Goal: Find specific page/section: Find specific page/section

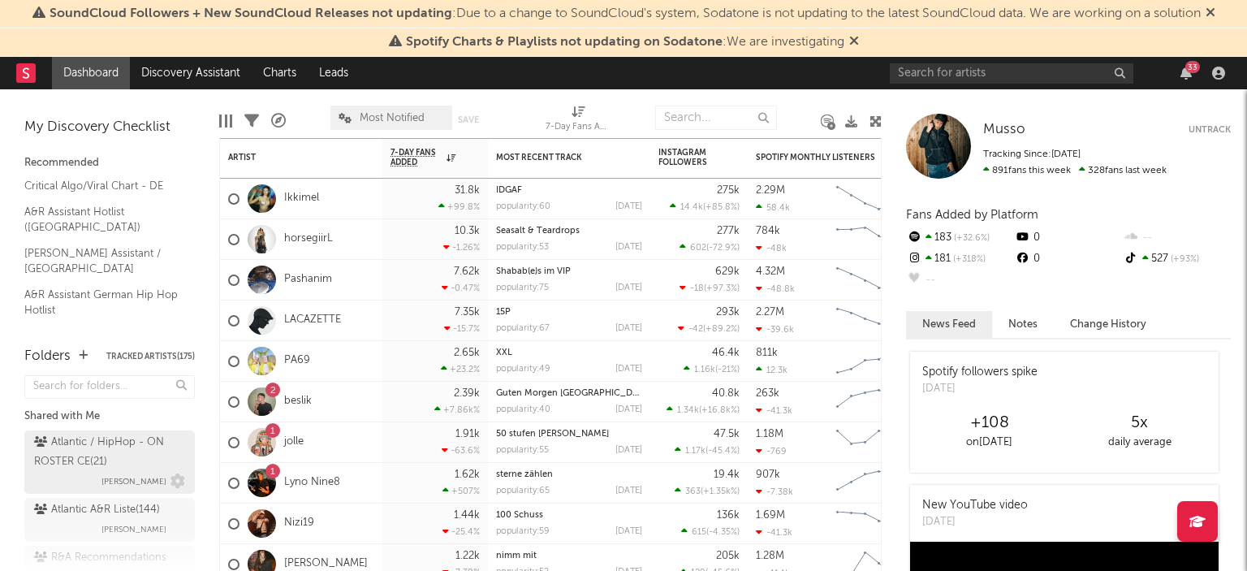
click at [104, 455] on div "Atlantic / HipHop - ON ROSTER CE ( 21 )" at bounding box center [107, 452] width 147 height 39
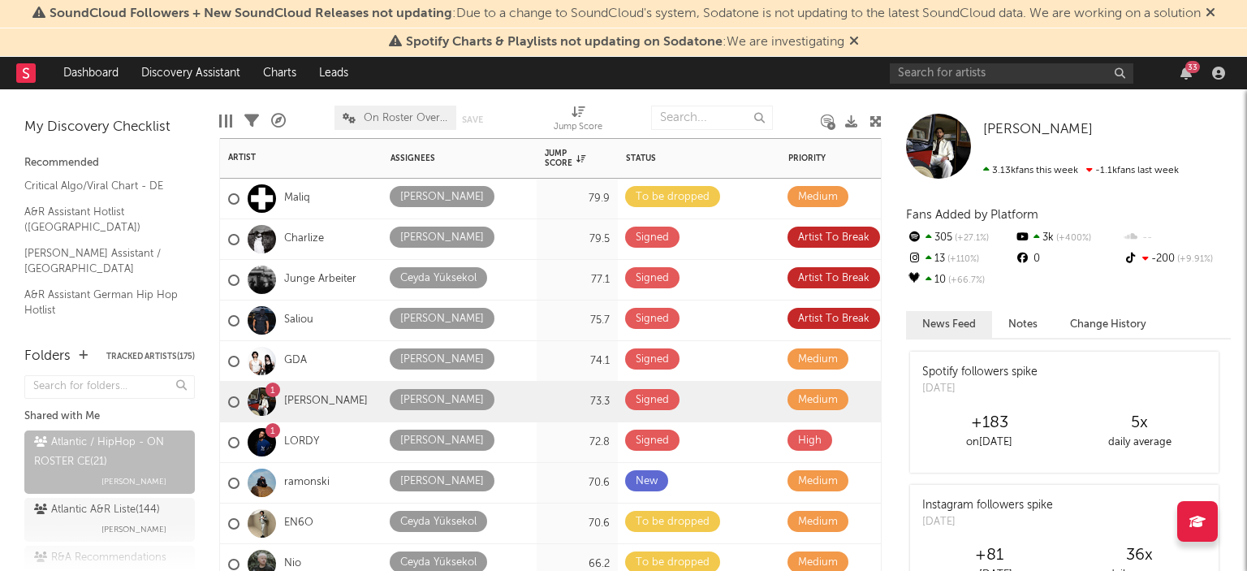
click at [351, 438] on div "1 LORDY" at bounding box center [301, 442] width 162 height 41
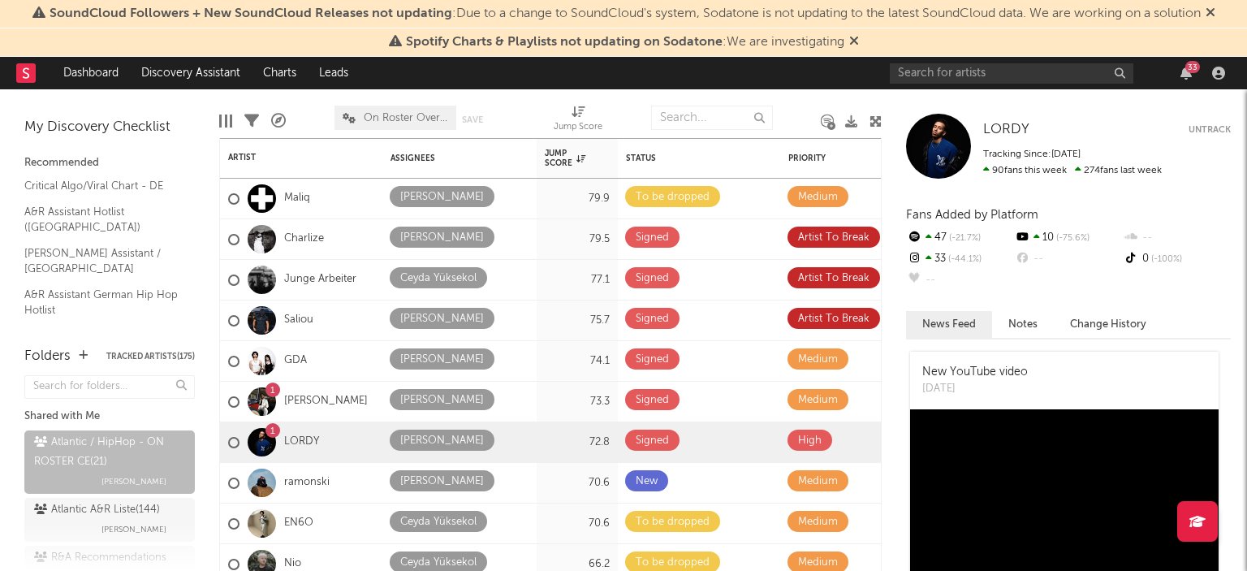
drag, startPoint x: 1033, startPoint y: 329, endPoint x: 1093, endPoint y: 324, distance: 60.3
click at [1093, 324] on button "Change History" at bounding box center [1108, 324] width 109 height 27
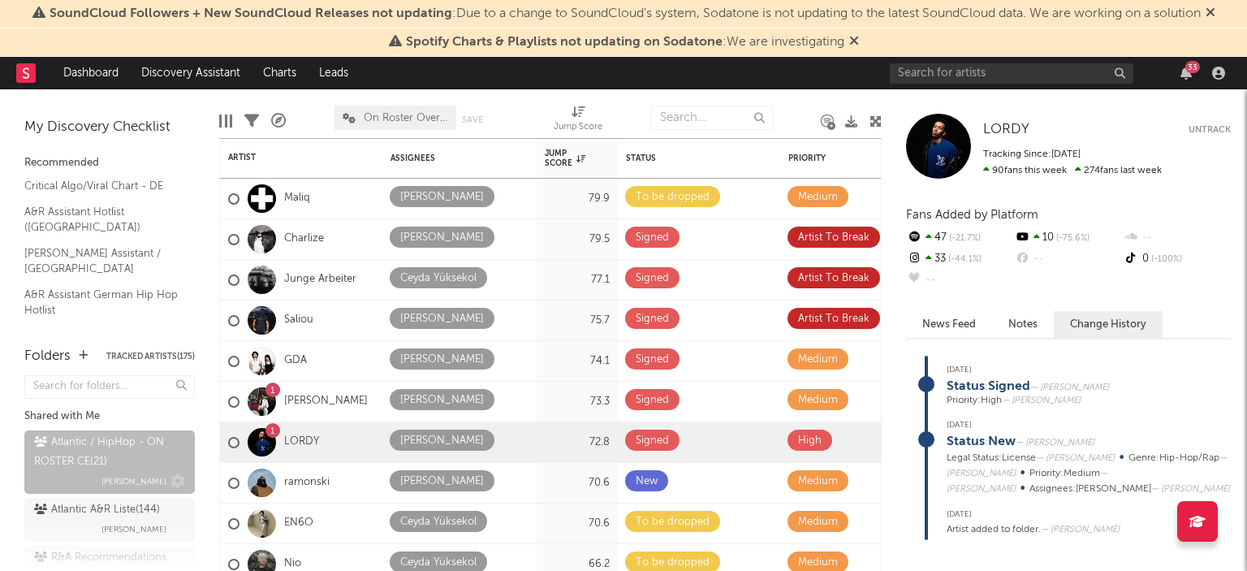
click at [126, 490] on span "[PERSON_NAME]" at bounding box center [133, 481] width 65 height 19
click at [105, 529] on span "[PERSON_NAME]" at bounding box center [133, 529] width 65 height 19
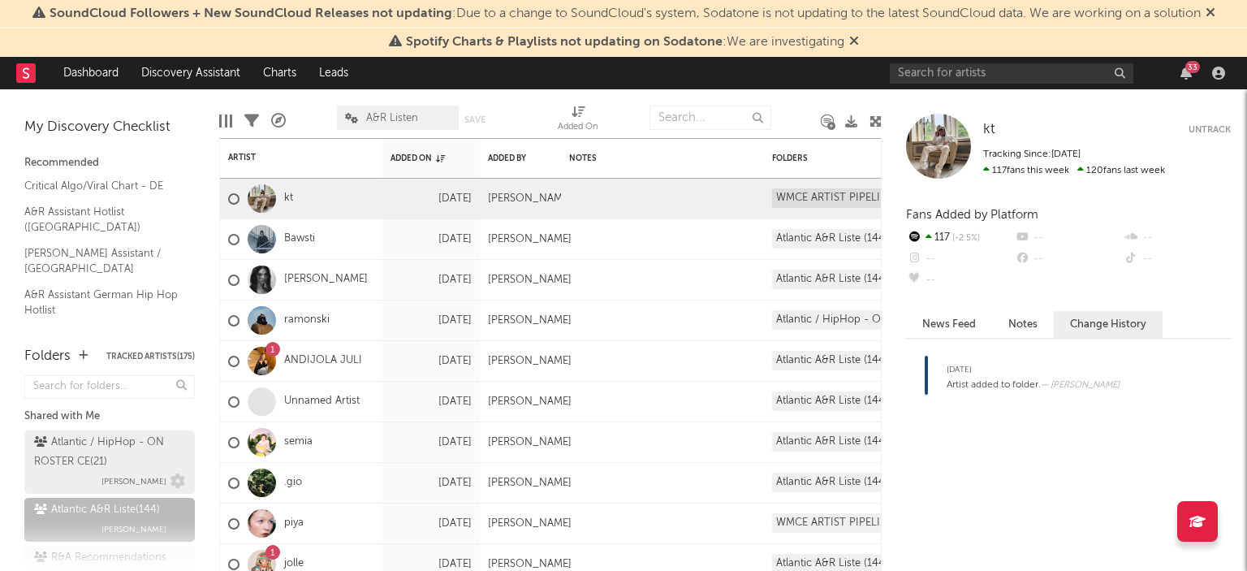
click at [139, 434] on div "Atlantic / HipHop - ON ROSTER CE ( 21 )" at bounding box center [107, 452] width 147 height 39
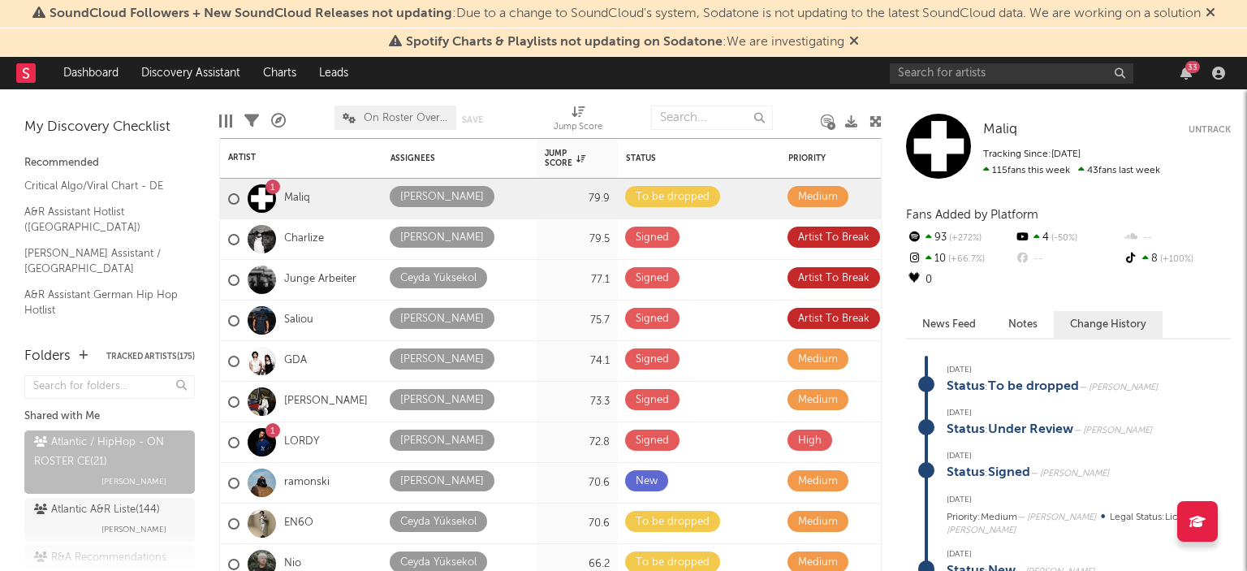
scroll to position [87, 0]
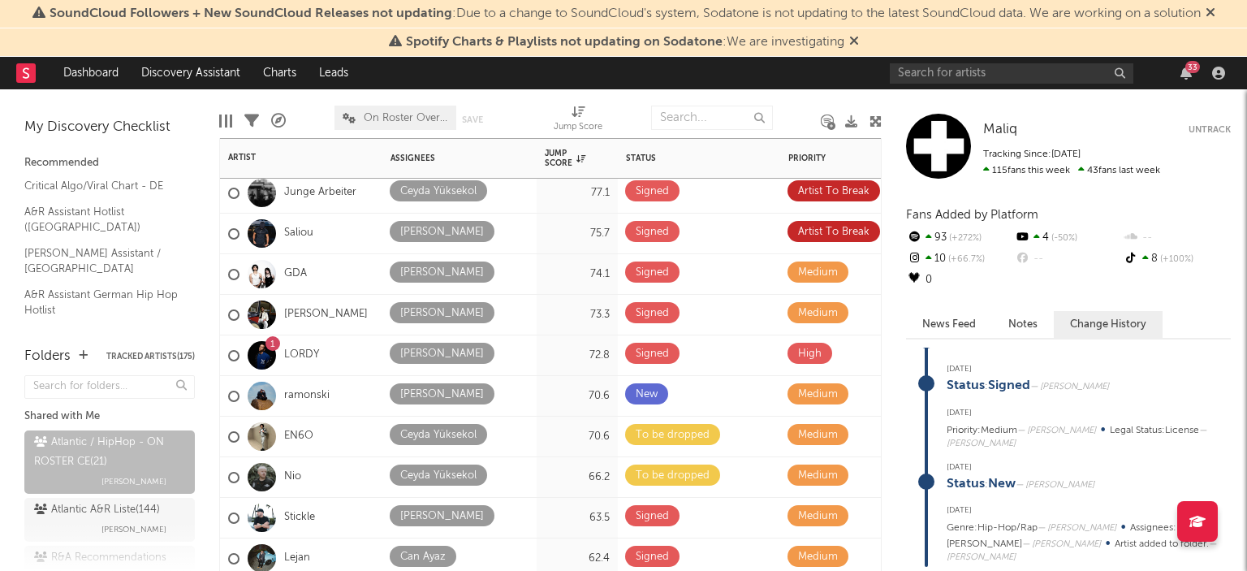
click at [322, 360] on div "1 LORDY" at bounding box center [301, 355] width 162 height 41
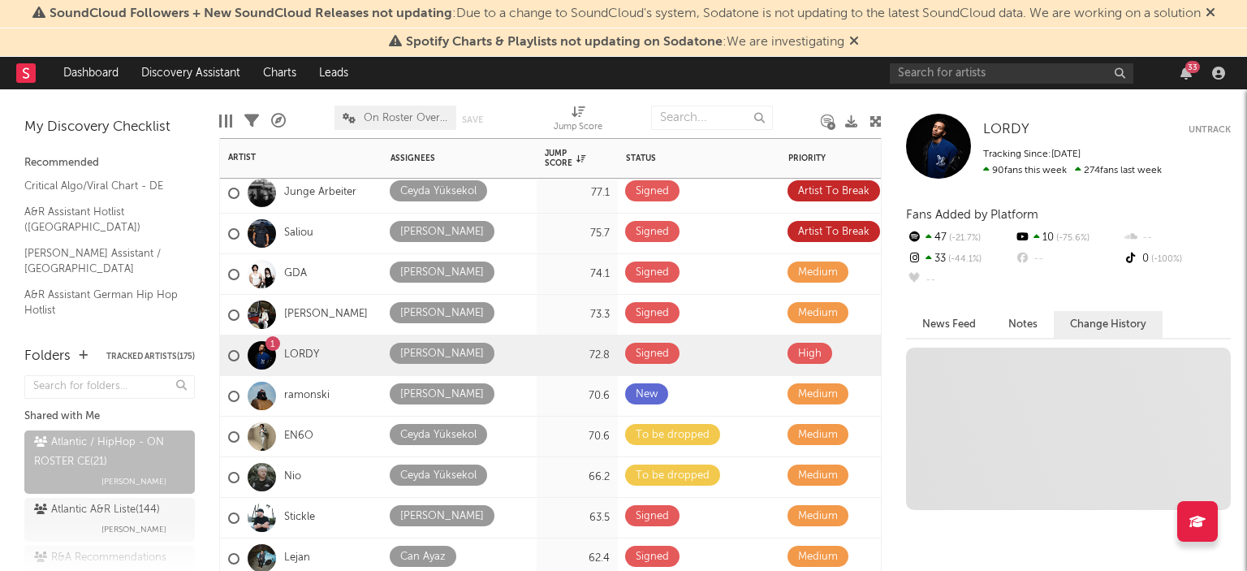
scroll to position [0, 0]
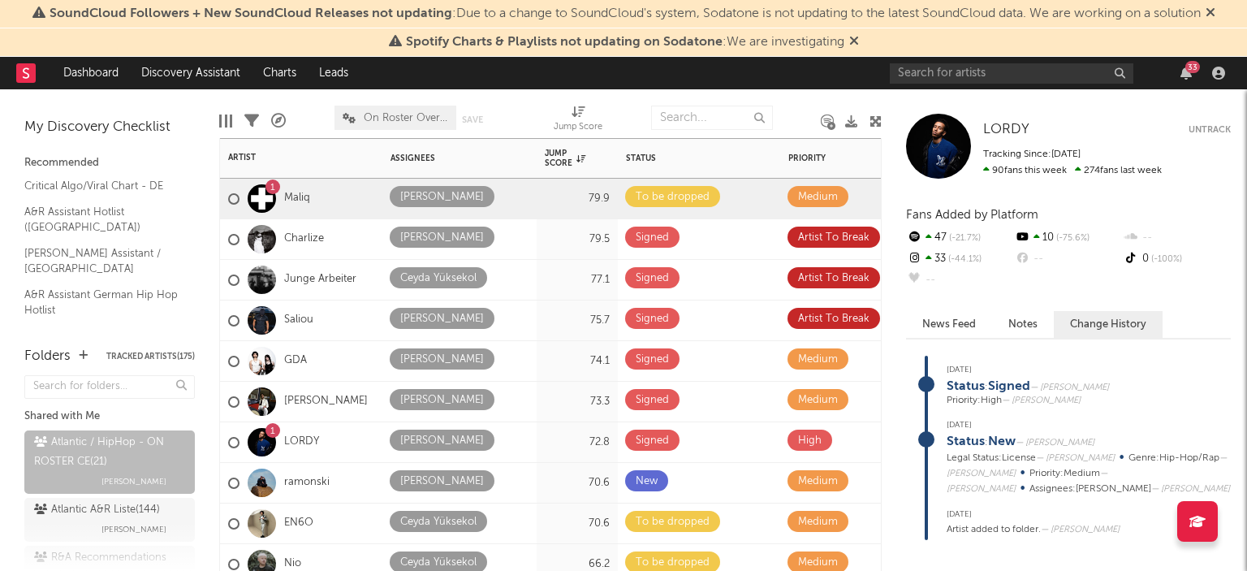
click at [324, 191] on div "1 Maliq" at bounding box center [301, 199] width 162 height 41
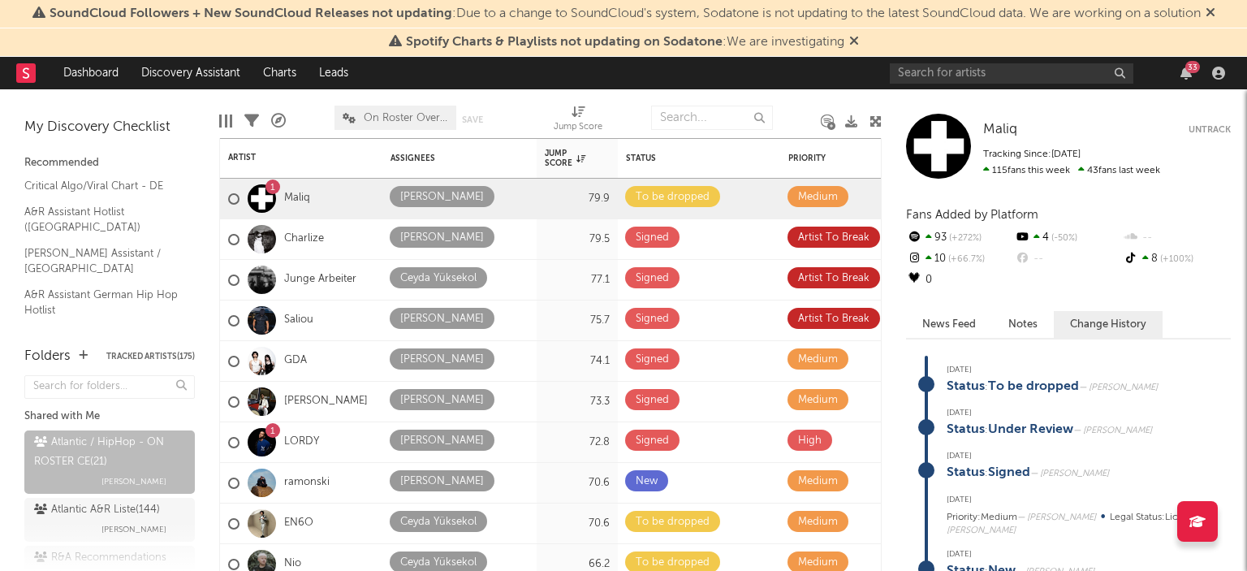
click at [1182, 63] on div "33" at bounding box center [1060, 73] width 341 height 32
click at [1189, 76] on icon "button" at bounding box center [1185, 73] width 11 height 13
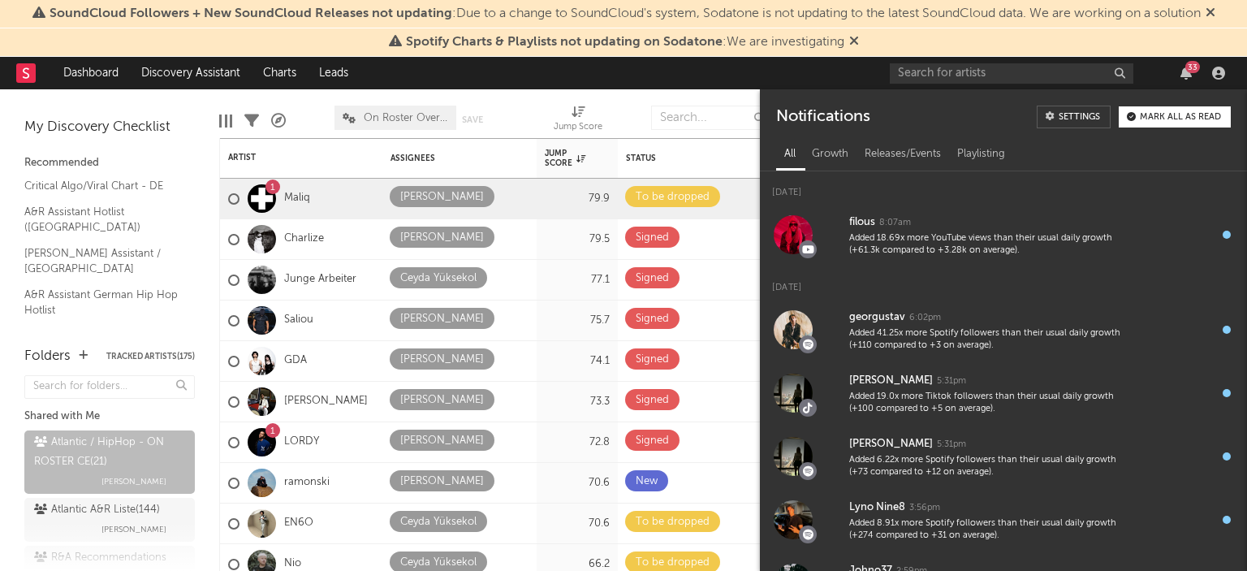
click at [1154, 126] on button "Mark all as read" at bounding box center [1175, 116] width 112 height 21
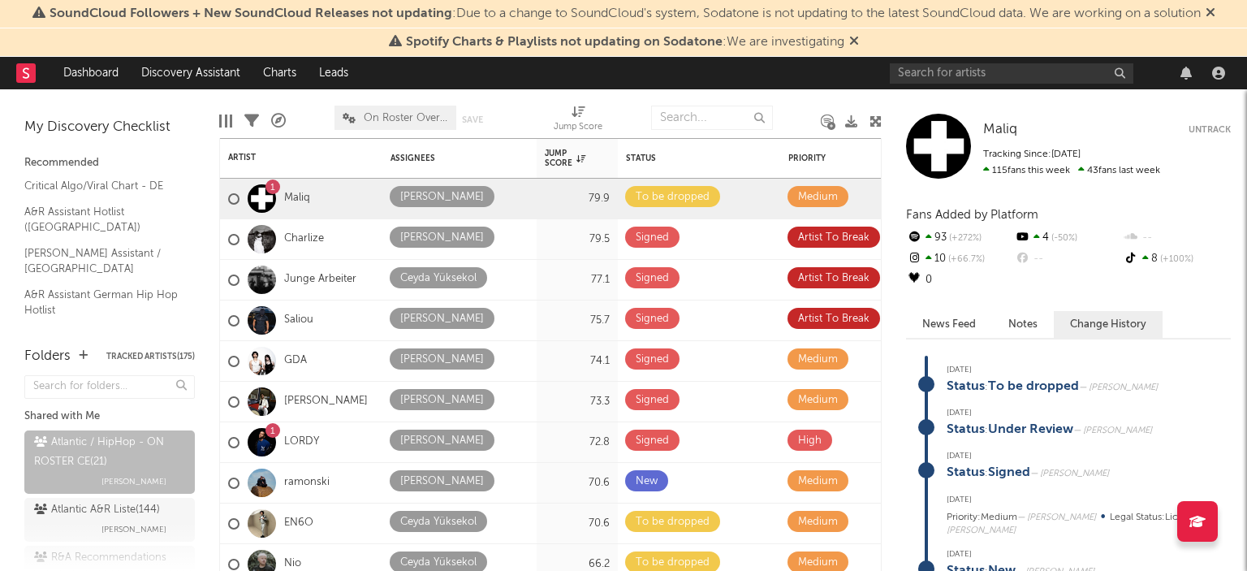
click at [711, 98] on div at bounding box center [712, 117] width 122 height 41
